Goal: Find contact information: Find contact information

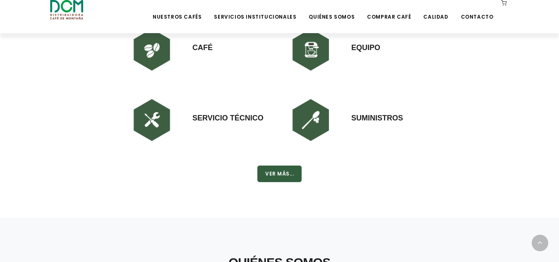
scroll to position [663, 0]
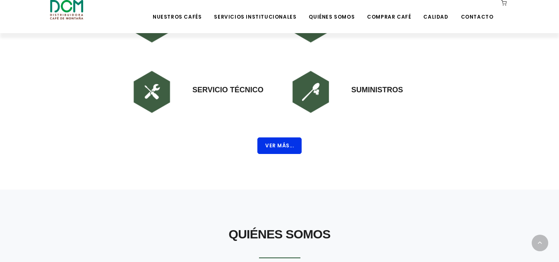
click at [277, 153] on button "Ver Más..." at bounding box center [279, 145] width 44 height 17
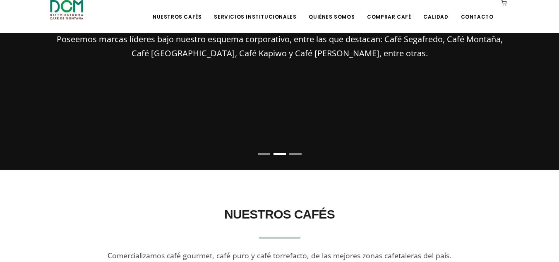
scroll to position [0, 0]
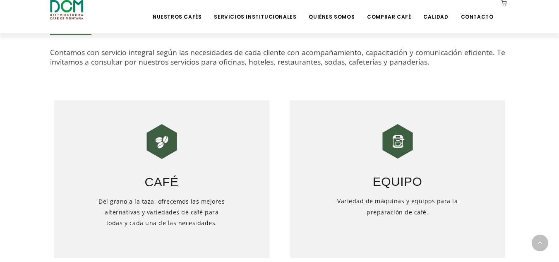
scroll to position [121, 0]
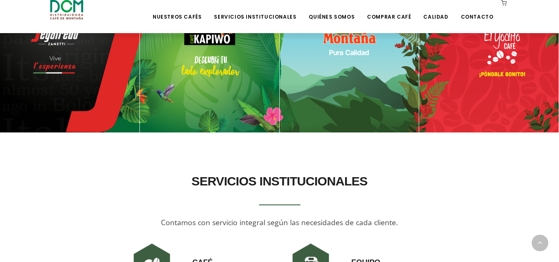
scroll to position [415, 0]
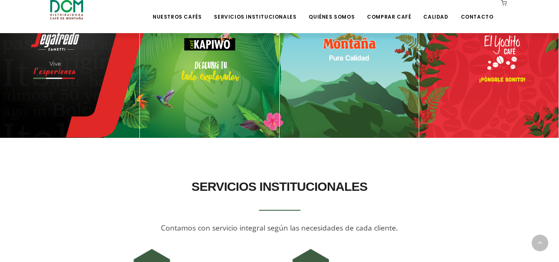
drag, startPoint x: 563, startPoint y: 48, endPoint x: 562, endPoint y: 93, distance: 44.7
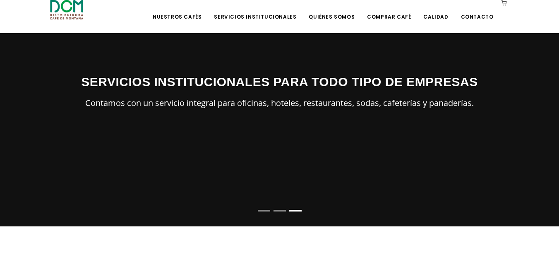
scroll to position [0, 0]
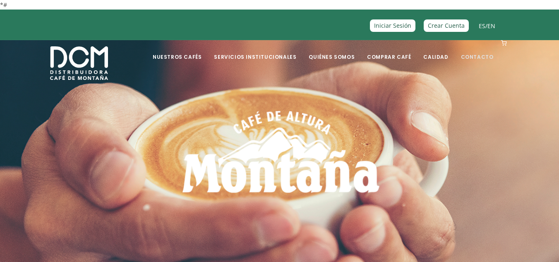
click at [472, 57] on link "Contacto" at bounding box center [477, 50] width 43 height 19
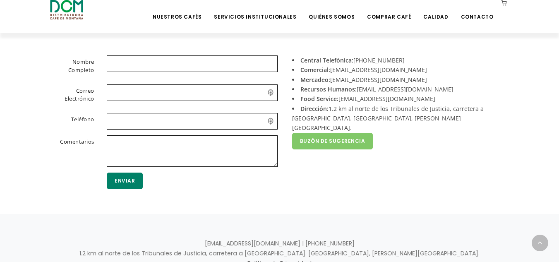
scroll to position [249, 0]
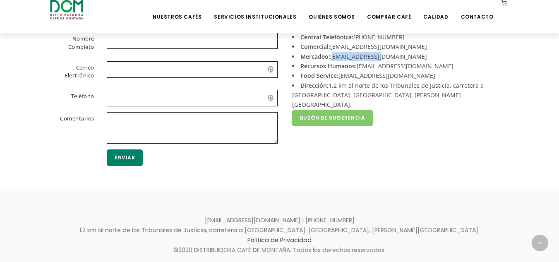
drag, startPoint x: 384, startPoint y: 57, endPoint x: 332, endPoint y: 58, distance: 51.7
click at [332, 58] on li "Mercadeo: [EMAIL_ADDRESS][DOMAIN_NAME]" at bounding box center [397, 57] width 211 height 10
copy li "[EMAIL_ADDRESS][DOMAIN_NAME]"
